Goal: Find specific page/section: Find specific page/section

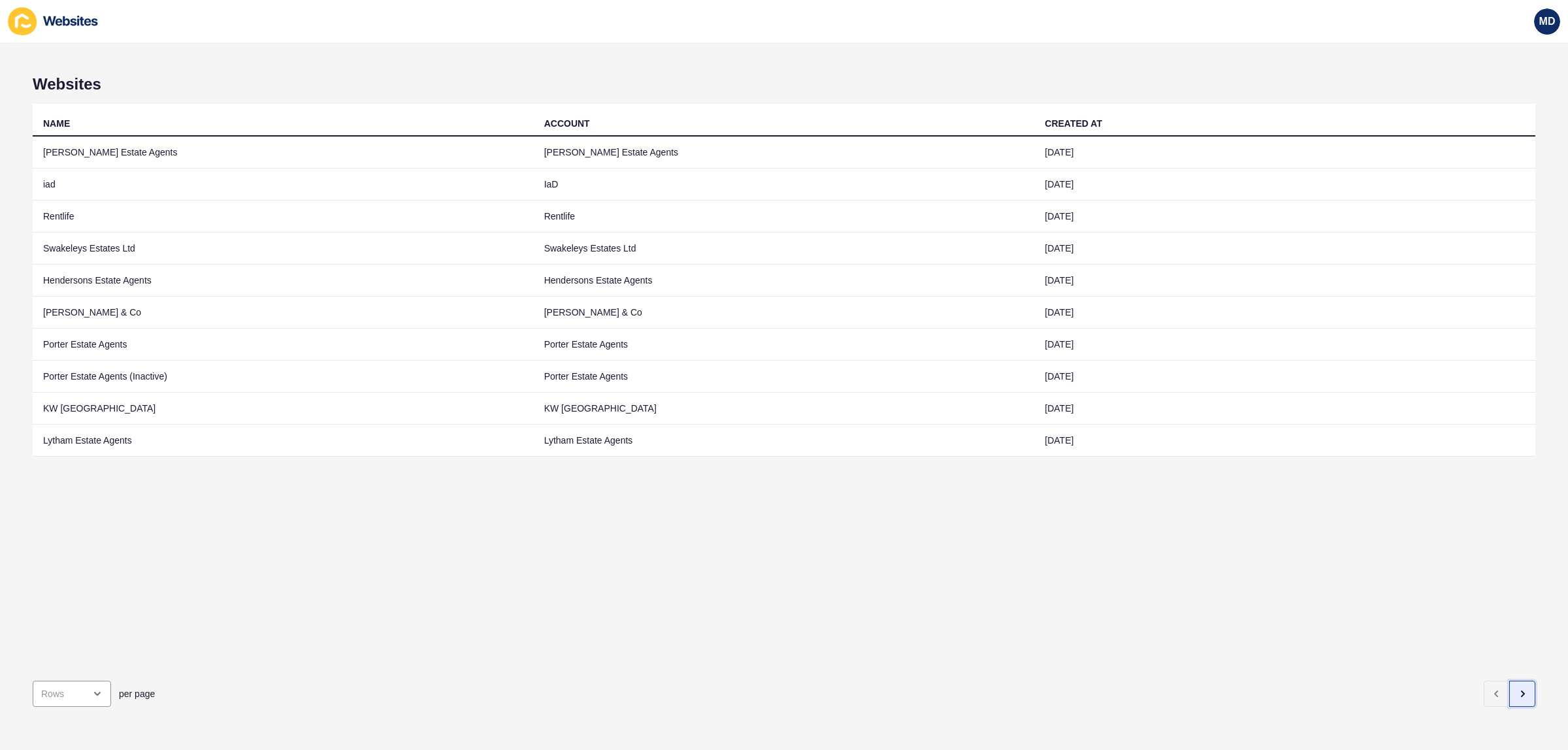
click at [1517, 689] on icon "button" at bounding box center [1522, 694] width 11 height 11
click at [1516, 681] on button "button" at bounding box center [1522, 694] width 26 height 26
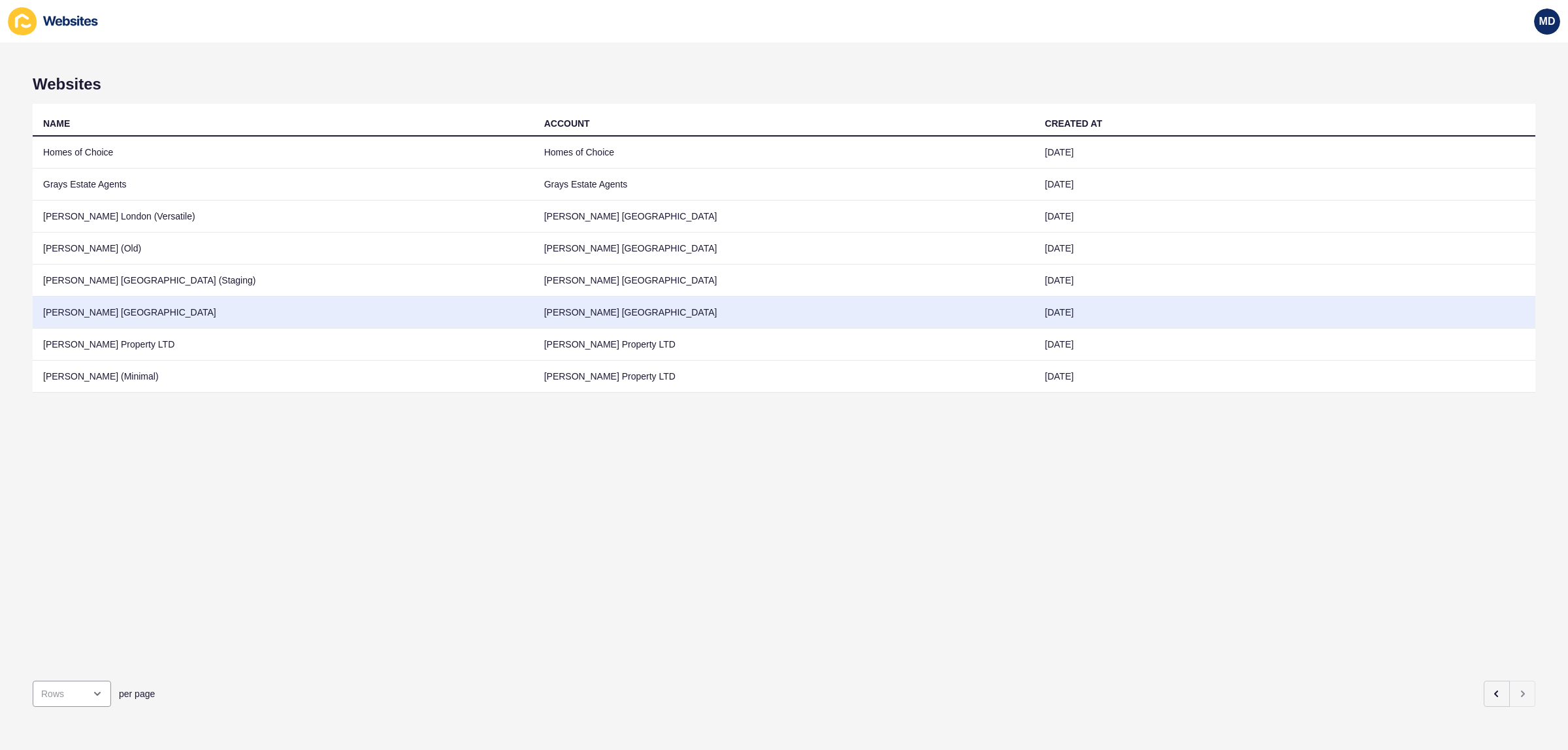
click at [164, 302] on td "Jefferies London" at bounding box center [283, 312] width 501 height 32
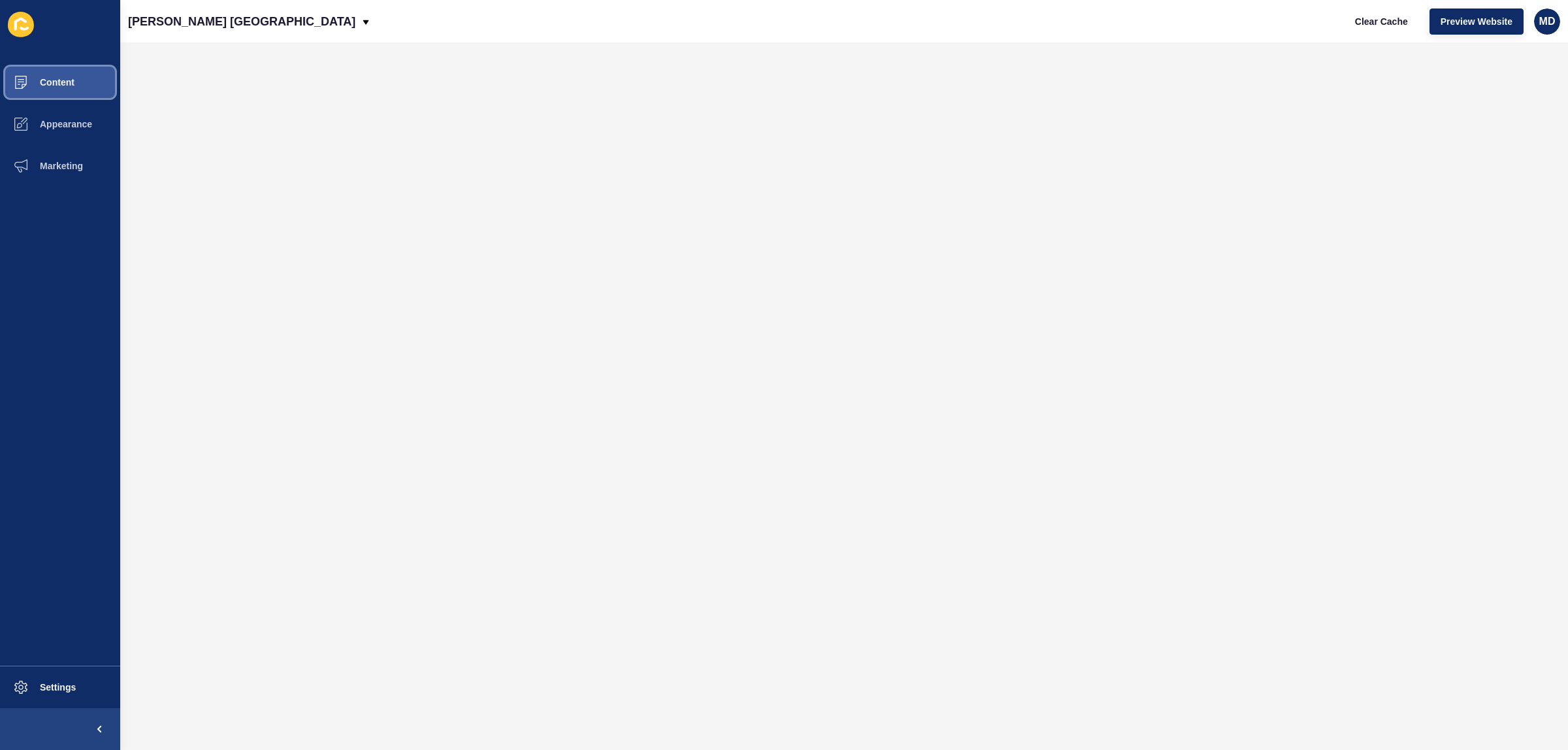
click at [49, 74] on button "Content" at bounding box center [60, 83] width 121 height 42
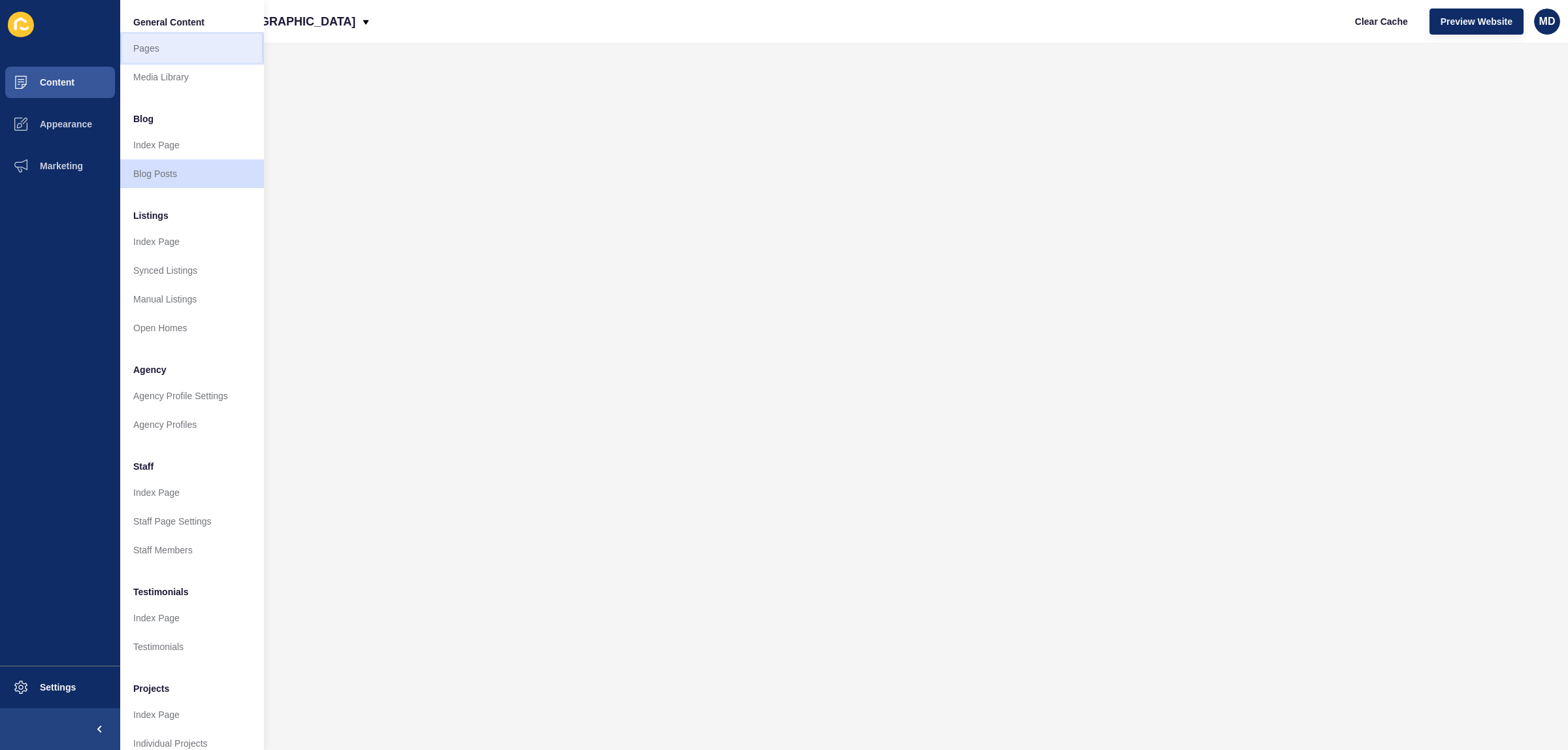
click at [170, 50] on link "Pages" at bounding box center [192, 48] width 144 height 29
